Goal: Task Accomplishment & Management: Use online tool/utility

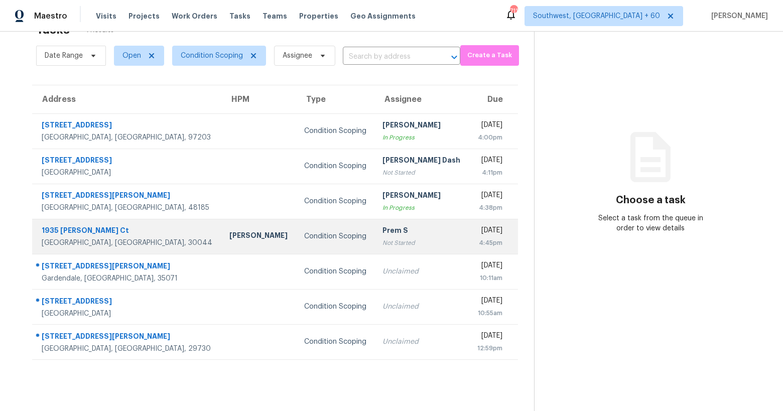
scroll to position [32, 0]
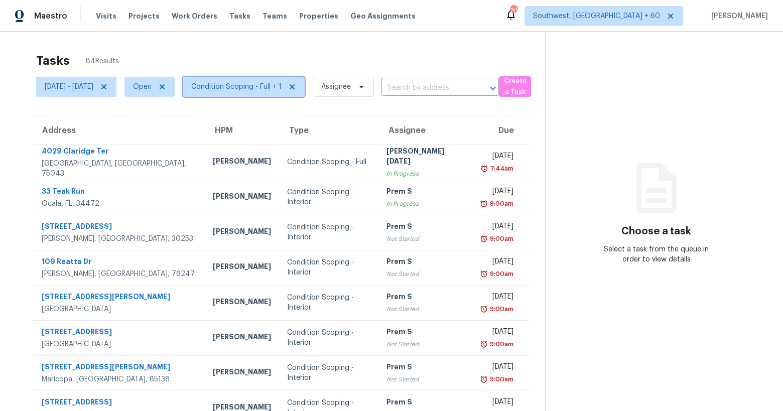
click at [282, 91] on span "Condition Scoping - Full + 1" at bounding box center [236, 87] width 90 height 10
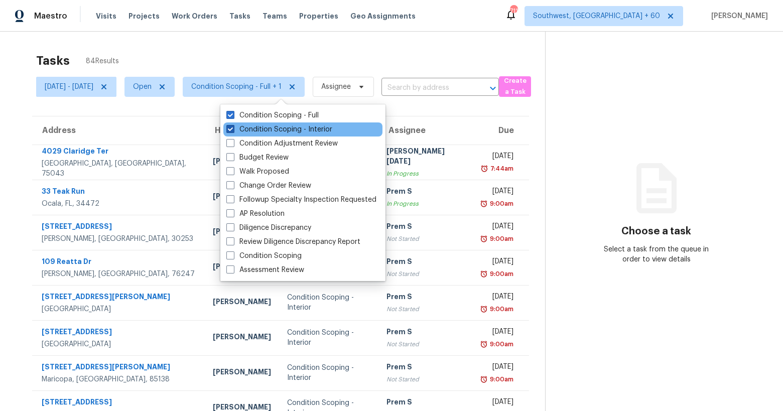
click at [277, 128] on label "Condition Scoping - Interior" at bounding box center [279, 129] width 106 height 10
click at [233, 128] on input "Condition Scoping - Interior" at bounding box center [229, 127] width 7 height 7
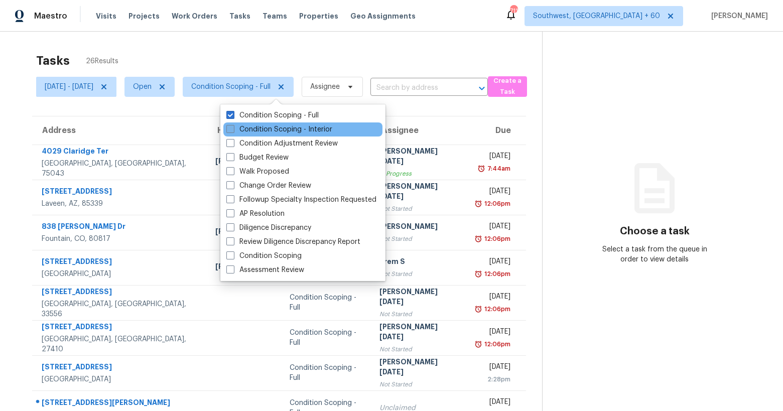
click at [277, 128] on label "Condition Scoping - Interior" at bounding box center [279, 129] width 106 height 10
click at [233, 128] on input "Condition Scoping - Interior" at bounding box center [229, 127] width 7 height 7
checkbox input "true"
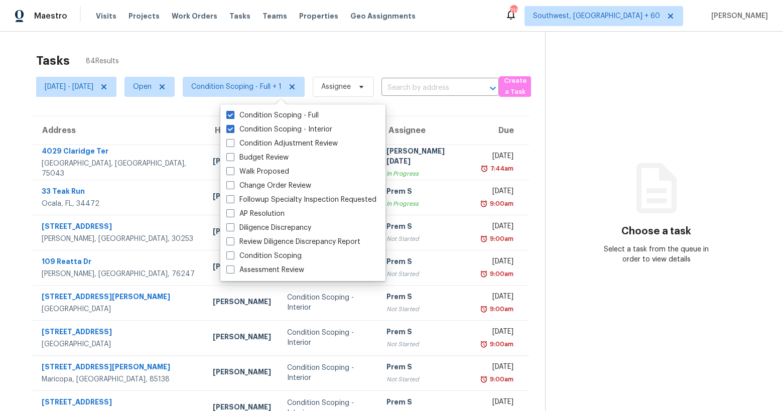
click at [239, 56] on div "Tasks 84 Results" at bounding box center [290, 61] width 509 height 26
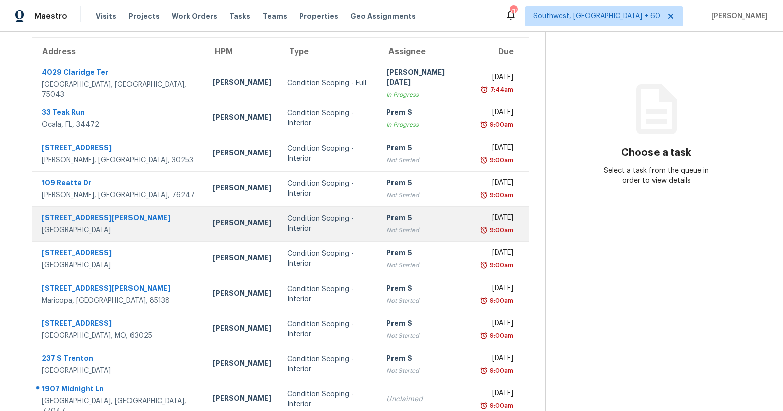
scroll to position [111, 0]
